Goal: Task Accomplishment & Management: Manage account settings

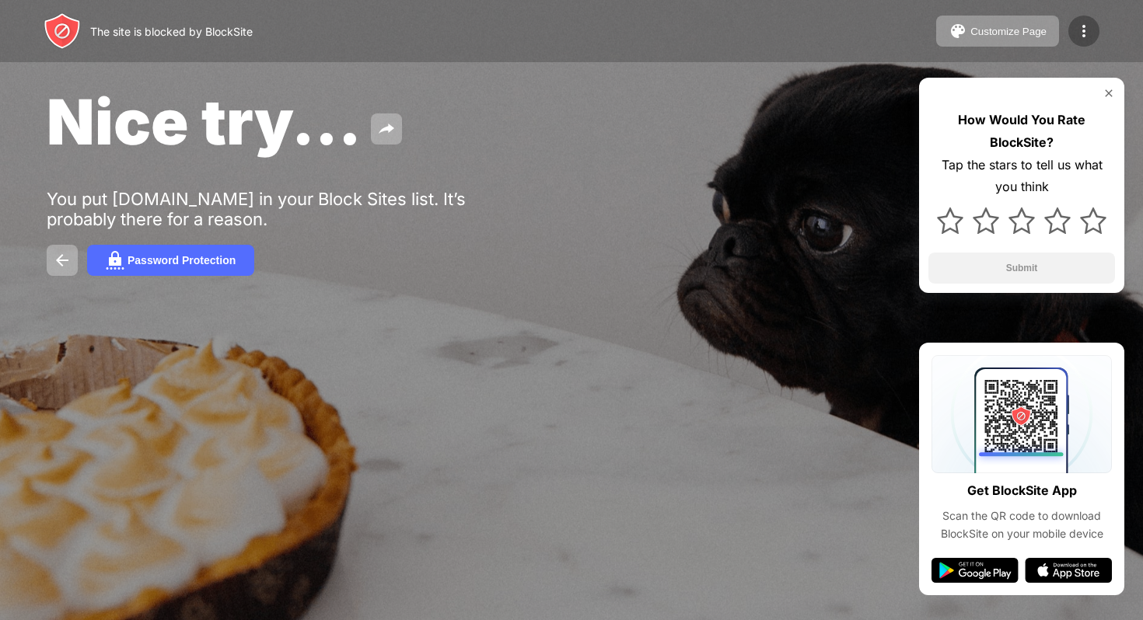
click at [1094, 41] on div at bounding box center [1083, 31] width 31 height 31
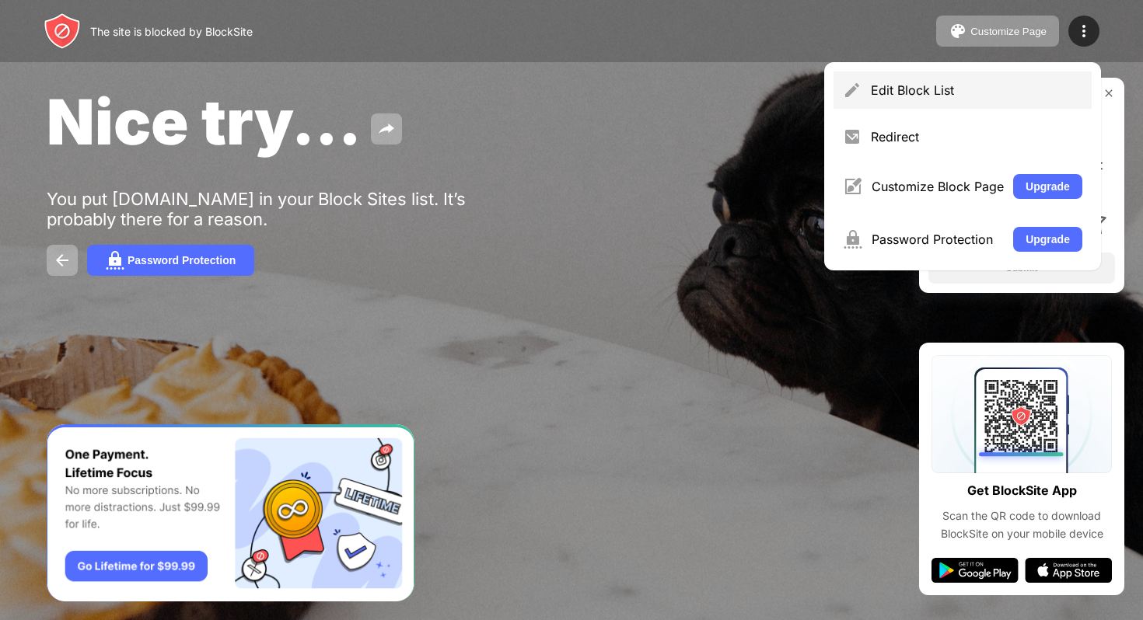
click at [1001, 75] on div "Edit Block List" at bounding box center [962, 90] width 258 height 37
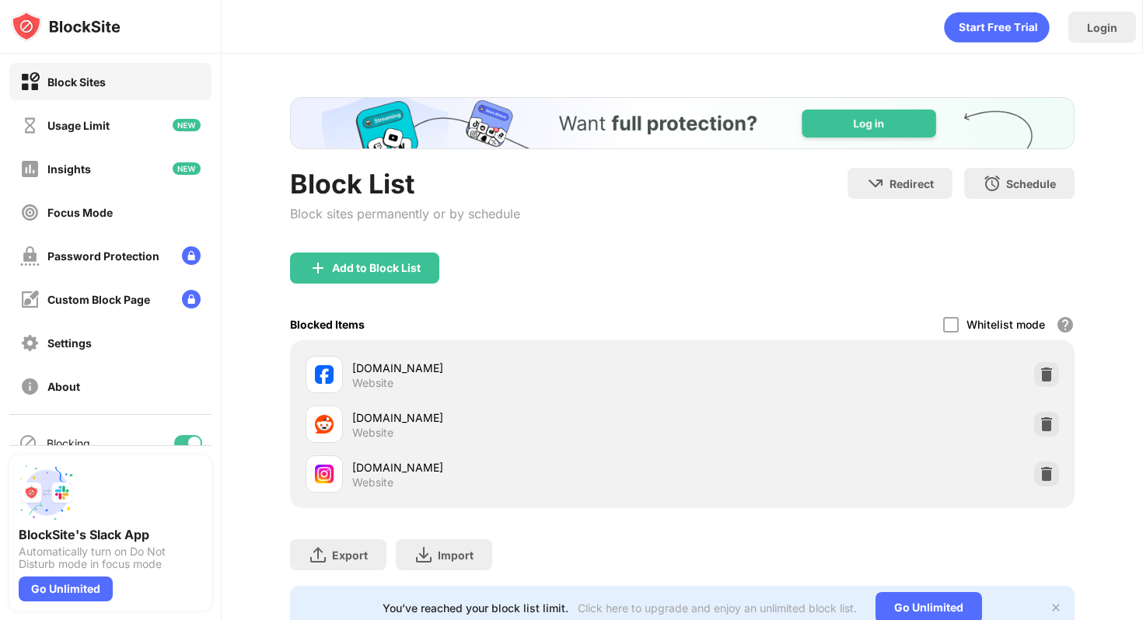
click at [183, 436] on div at bounding box center [188, 443] width 28 height 16
click at [180, 441] on div at bounding box center [182, 443] width 12 height 12
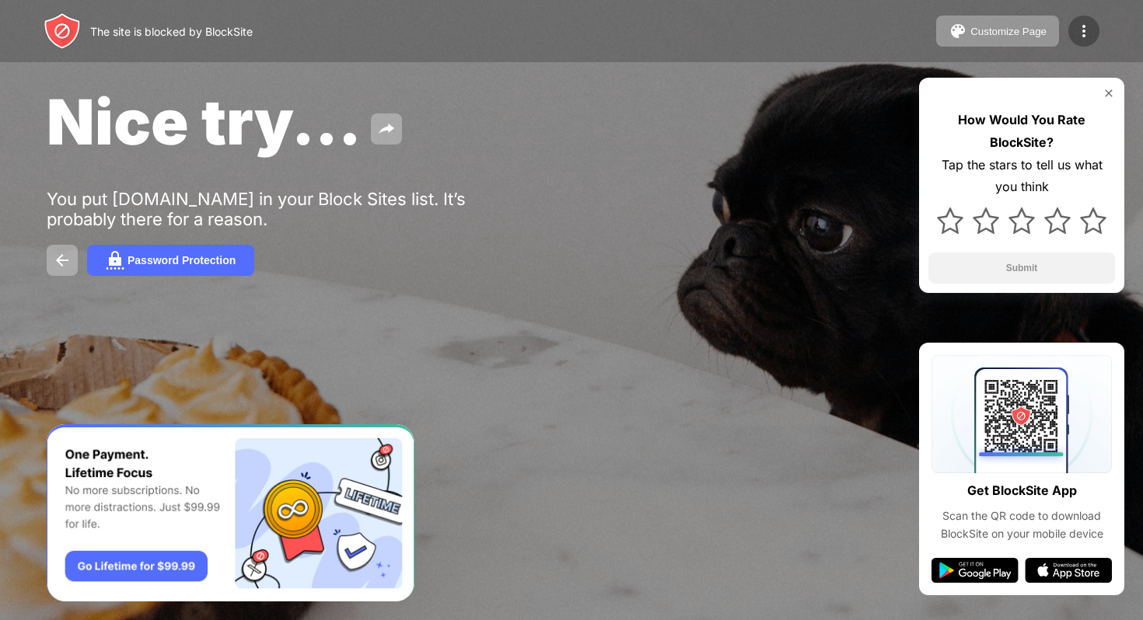
click at [1081, 42] on div at bounding box center [1083, 31] width 31 height 31
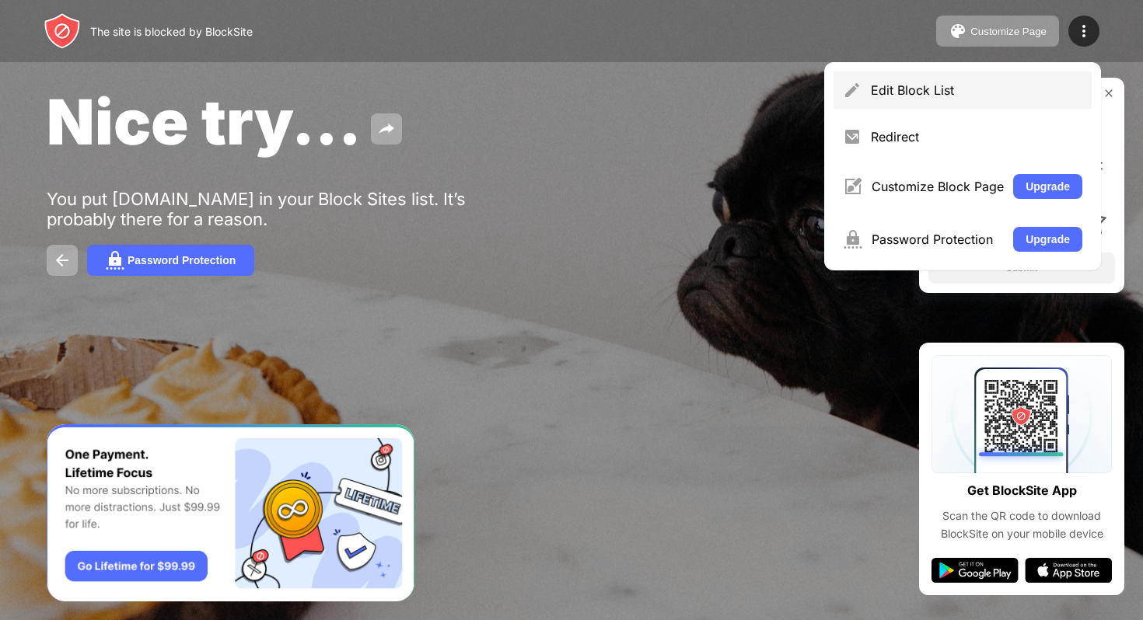
click at [982, 93] on div "Edit Block List" at bounding box center [975, 90] width 211 height 16
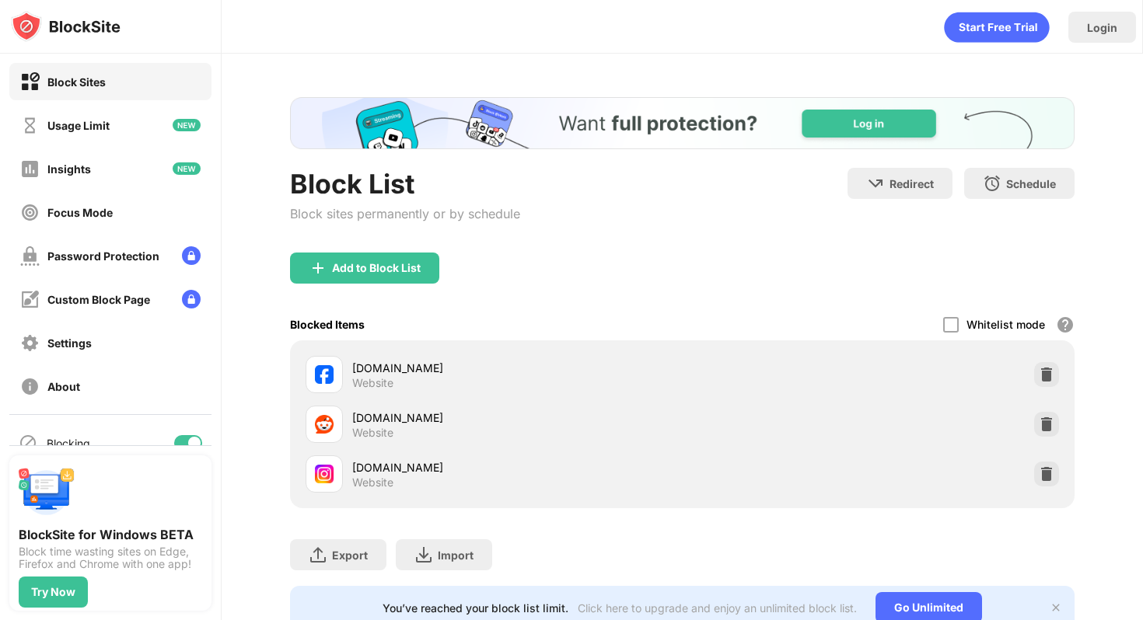
click at [188, 444] on div at bounding box center [194, 443] width 12 height 12
